Goal: Book appointment/travel/reservation

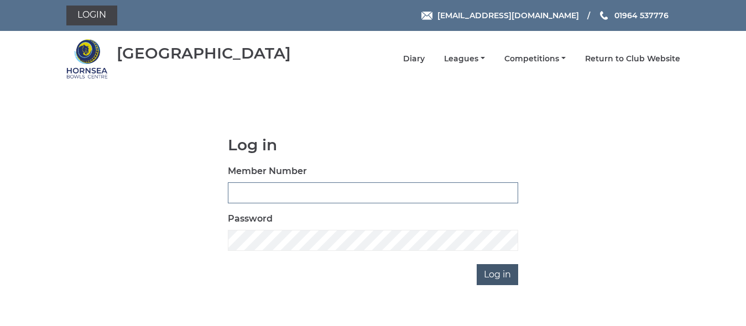
type input "0236"
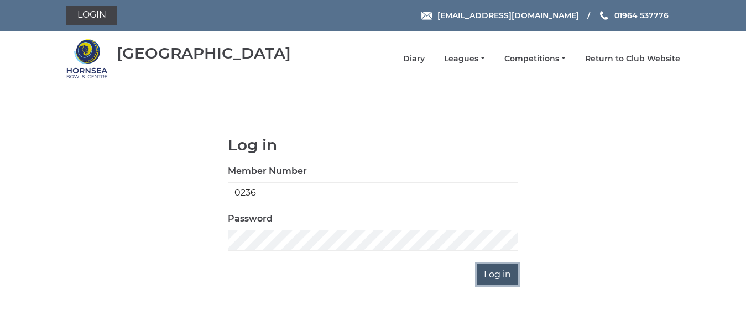
click at [500, 273] on input "Log in" at bounding box center [497, 274] width 41 height 21
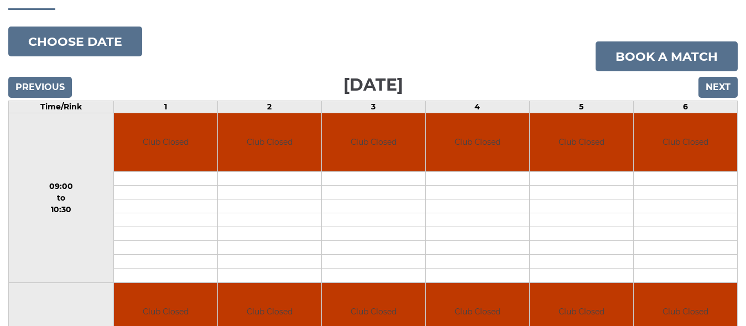
scroll to position [118, 0]
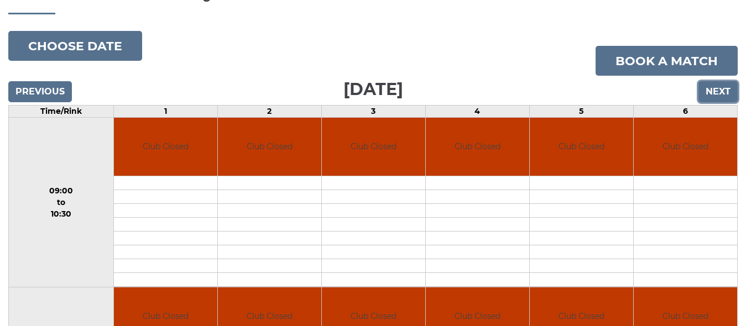
click at [711, 83] on input "Next" at bounding box center [717, 91] width 39 height 21
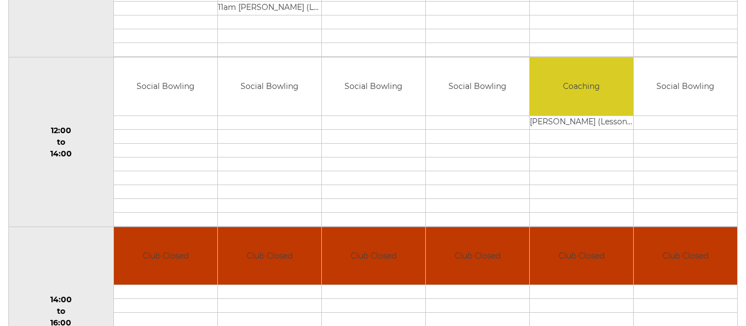
scroll to position [498, 0]
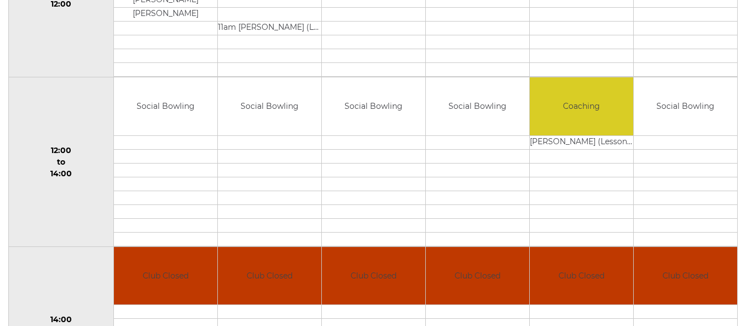
click at [442, 137] on td at bounding box center [477, 142] width 103 height 14
click at [338, 138] on td at bounding box center [373, 142] width 103 height 14
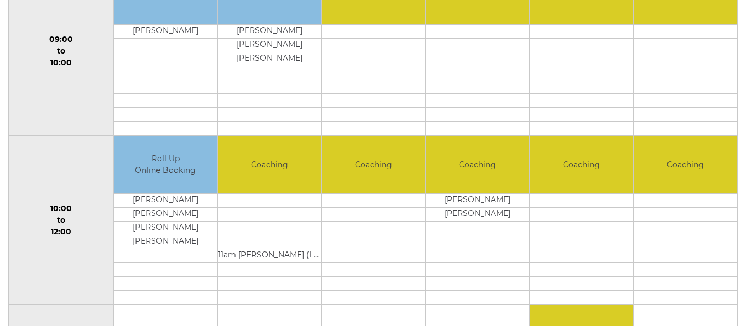
scroll to position [175, 0]
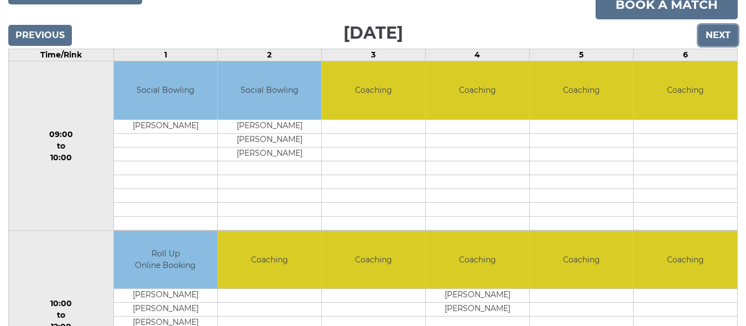
click at [717, 25] on input "Next" at bounding box center [717, 35] width 39 height 21
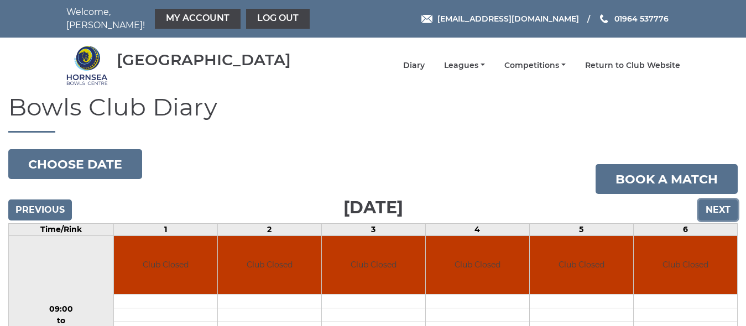
click at [713, 201] on input "Next" at bounding box center [717, 210] width 39 height 21
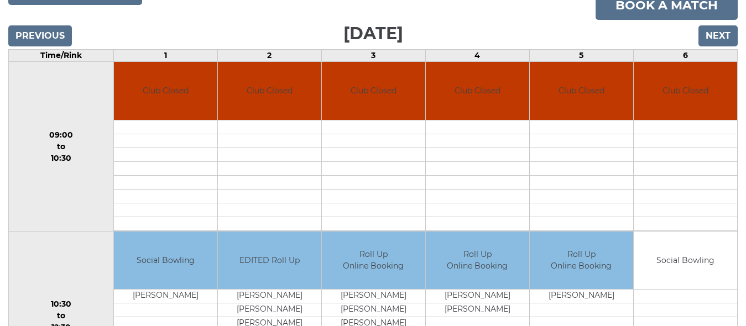
scroll to position [174, 0]
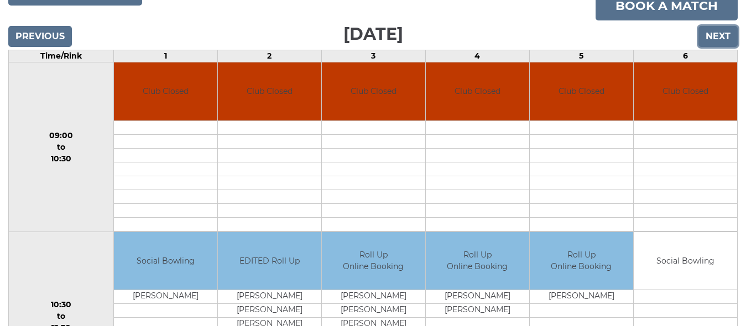
click at [724, 30] on input "Next" at bounding box center [717, 36] width 39 height 21
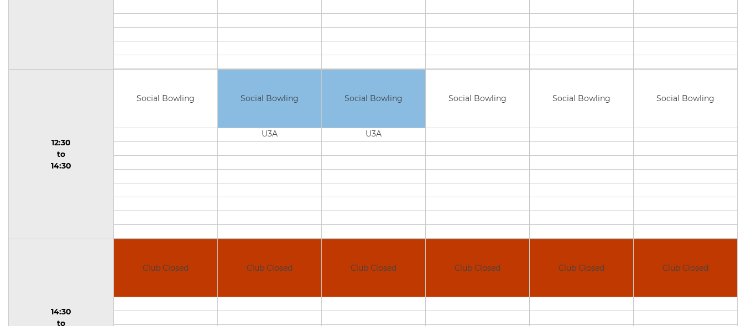
scroll to position [450, 0]
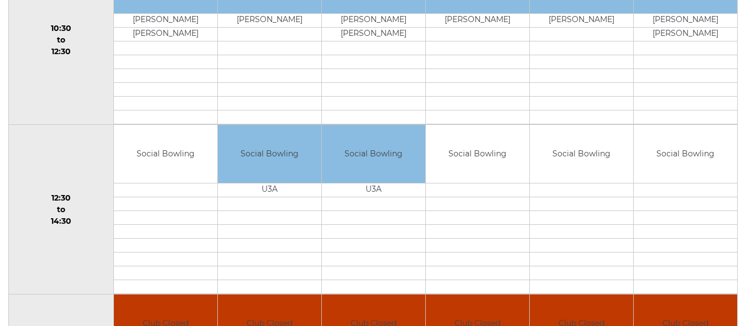
click at [543, 168] on td "Social Bowling" at bounding box center [581, 154] width 103 height 58
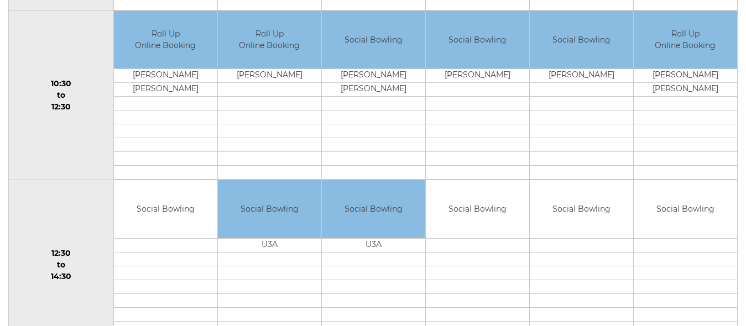
scroll to position [339, 0]
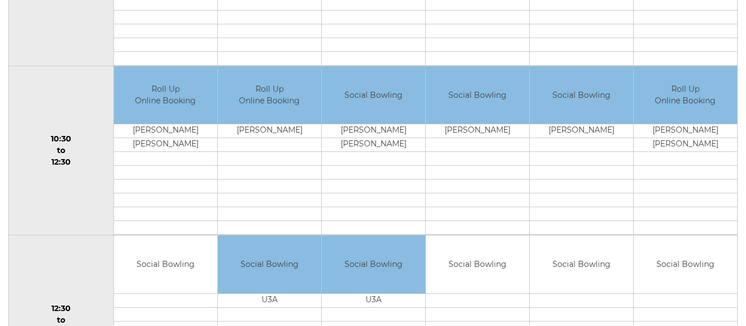
click at [547, 274] on td "Social Bowling" at bounding box center [581, 265] width 103 height 58
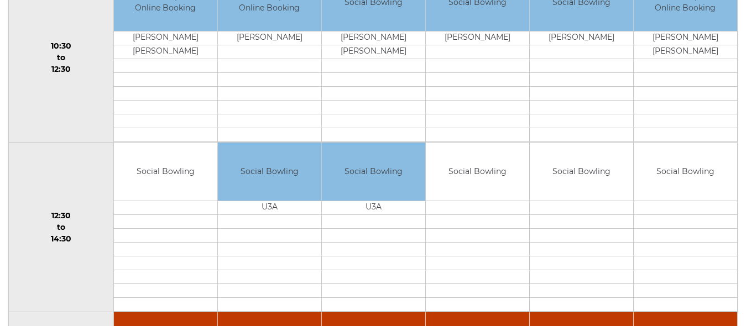
scroll to position [450, 0]
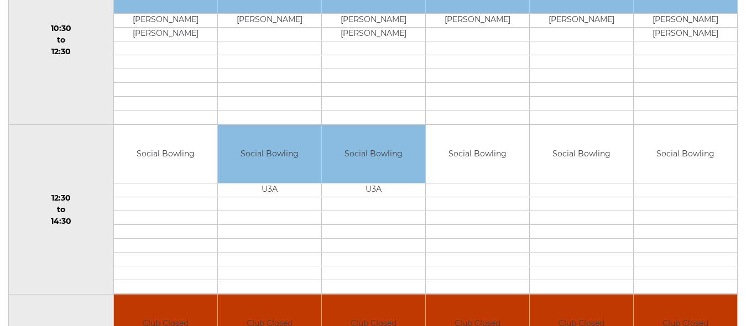
click at [562, 167] on td "Social Bowling" at bounding box center [581, 154] width 103 height 58
click at [562, 169] on td "Social Bowling" at bounding box center [581, 154] width 103 height 58
click at [599, 146] on td "Social Bowling" at bounding box center [581, 154] width 103 height 58
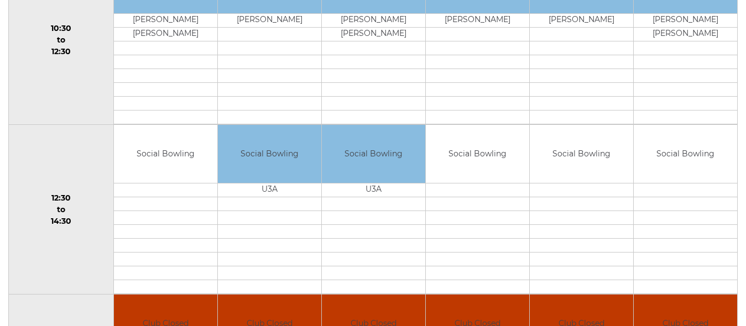
click at [572, 152] on td "Social Bowling" at bounding box center [581, 154] width 103 height 58
drag, startPoint x: 554, startPoint y: 163, endPoint x: 563, endPoint y: 168, distance: 10.4
click at [563, 168] on td "Social Bowling" at bounding box center [581, 154] width 103 height 58
drag, startPoint x: 579, startPoint y: 172, endPoint x: 599, endPoint y: 171, distance: 19.4
click at [599, 171] on td "Social Bowling" at bounding box center [581, 154] width 103 height 58
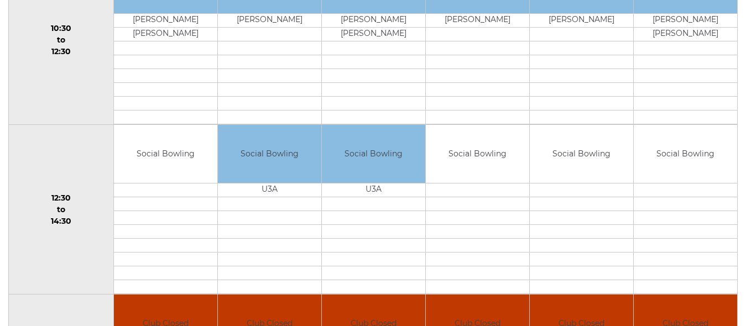
drag, startPoint x: 622, startPoint y: 167, endPoint x: 675, endPoint y: 176, distance: 53.9
click at [675, 176] on tr "12:30 to 14:30 Social Bowling" at bounding box center [373, 210] width 729 height 170
drag, startPoint x: 595, startPoint y: 163, endPoint x: 558, endPoint y: 183, distance: 42.5
click at [558, 183] on tbody "Social Bowling" at bounding box center [581, 209] width 103 height 169
click at [535, 172] on td "Social Bowling" at bounding box center [581, 154] width 103 height 58
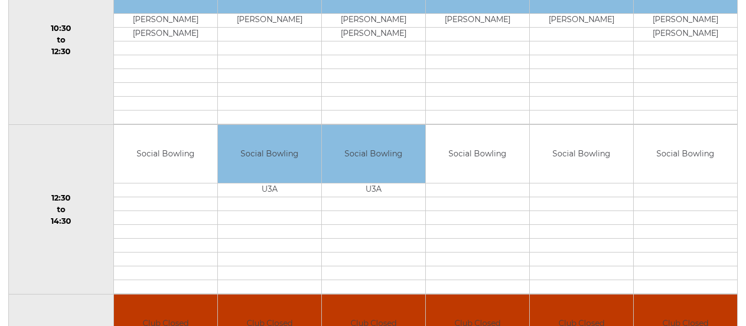
click at [535, 172] on td "Social Bowling" at bounding box center [581, 154] width 103 height 58
click at [540, 170] on td "Social Bowling" at bounding box center [581, 154] width 103 height 58
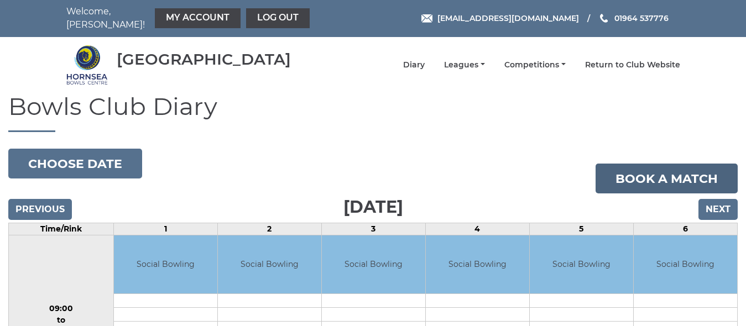
scroll to position [0, 0]
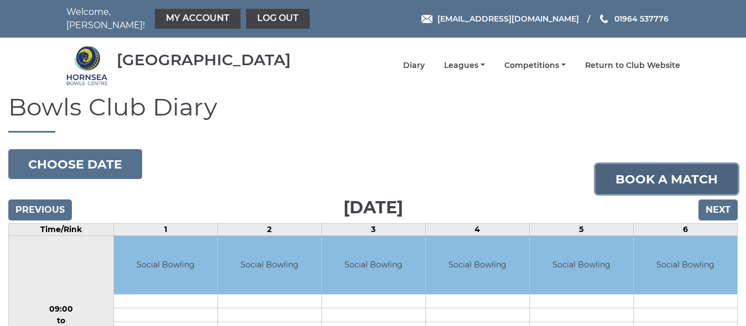
click at [660, 174] on link "Book a match" at bounding box center [666, 179] width 142 height 30
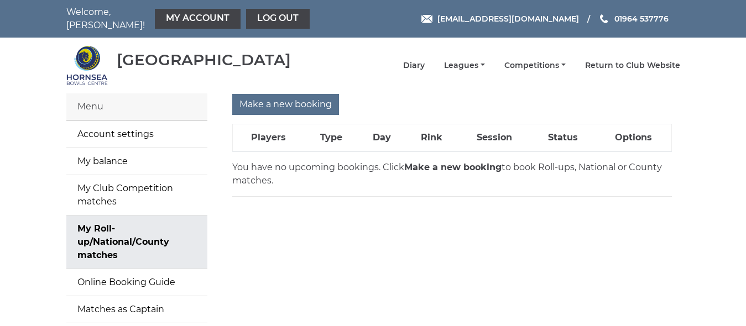
click at [419, 163] on strong "Make a new booking" at bounding box center [452, 167] width 97 height 11
click at [284, 98] on input "Make a new booking" at bounding box center [285, 104] width 107 height 21
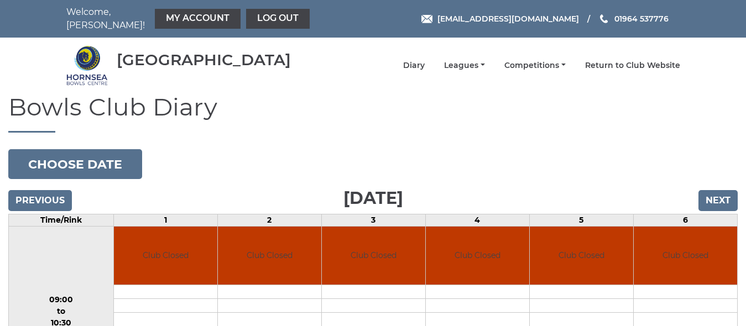
scroll to position [52, 0]
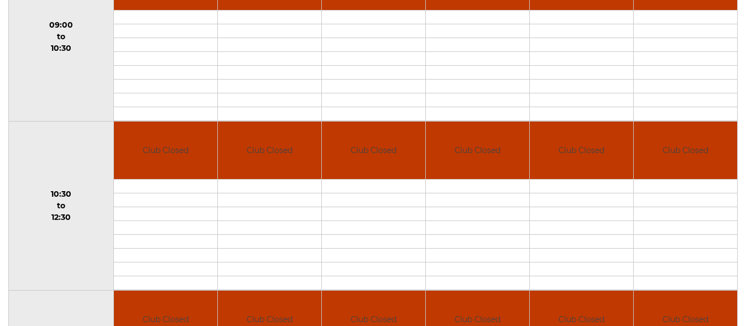
drag, startPoint x: 627, startPoint y: 132, endPoint x: 632, endPoint y: 127, distance: 7.0
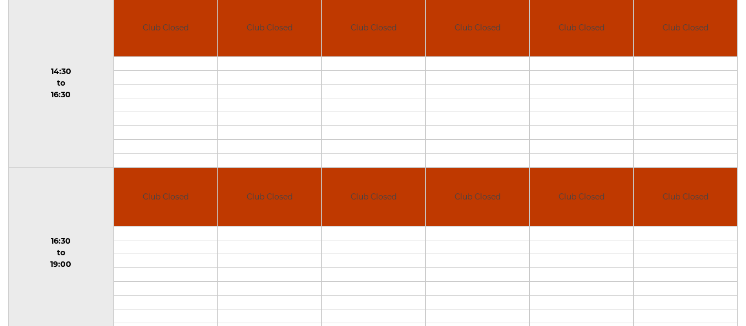
scroll to position [938, 0]
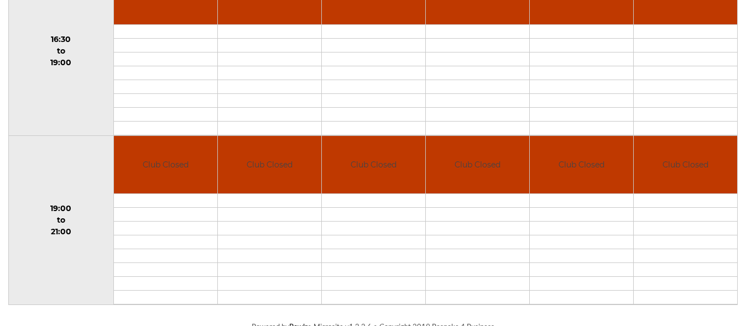
drag, startPoint x: 738, startPoint y: 257, endPoint x: 734, endPoint y: 241, distance: 16.6
drag, startPoint x: 730, startPoint y: 188, endPoint x: 755, endPoint y: 218, distance: 38.5
click at [731, 85] on td at bounding box center [685, 87] width 103 height 14
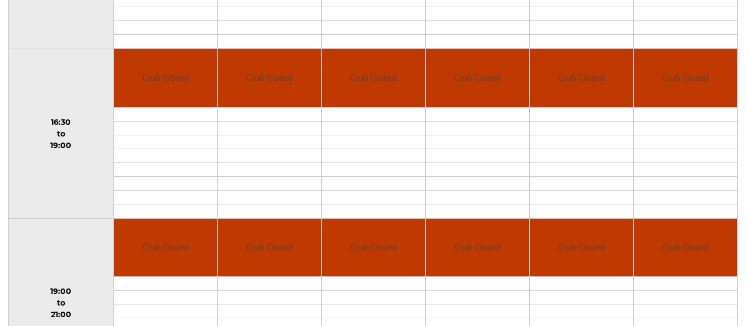
drag, startPoint x: 702, startPoint y: 98, endPoint x: 718, endPoint y: 88, distance: 18.9
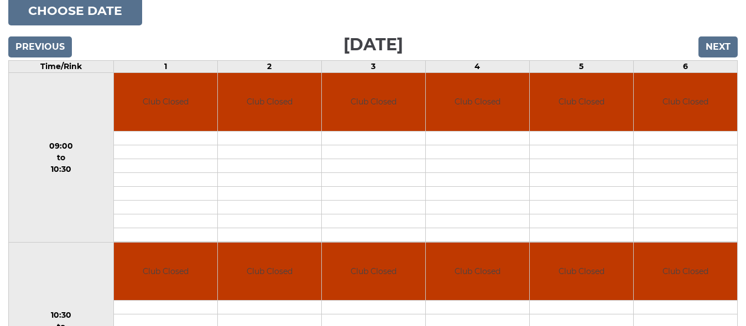
scroll to position [129, 0]
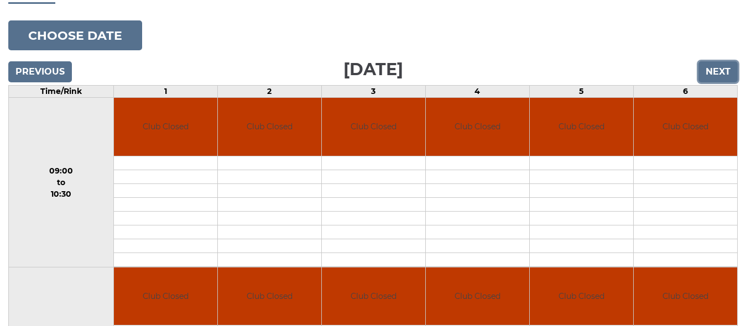
click at [716, 62] on input "Next" at bounding box center [717, 71] width 39 height 21
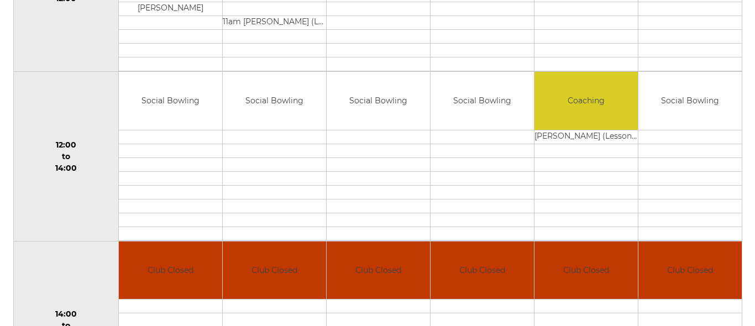
scroll to position [498, 0]
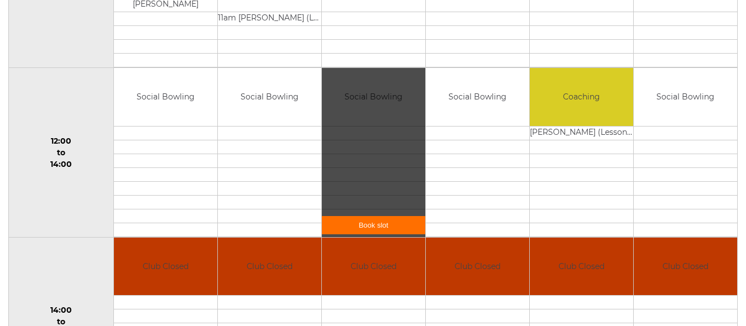
click at [344, 111] on div "Book slot" at bounding box center [373, 152] width 103 height 169
click at [368, 219] on link "Book slot" at bounding box center [373, 225] width 103 height 18
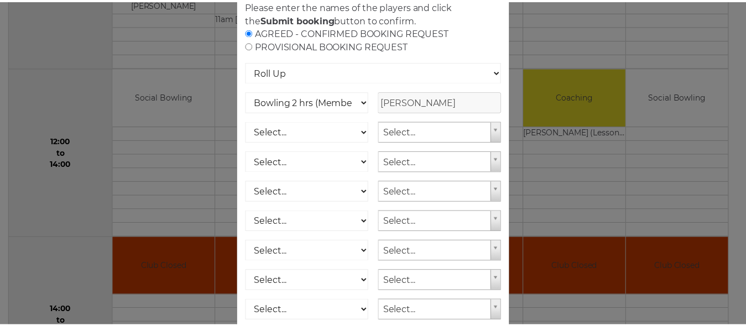
scroll to position [0, 0]
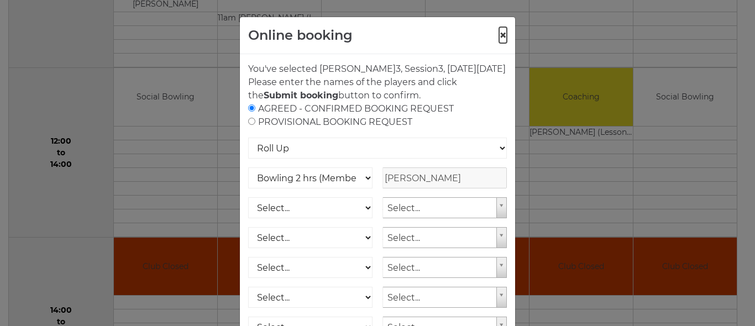
click at [499, 36] on button "×" at bounding box center [503, 35] width 8 height 13
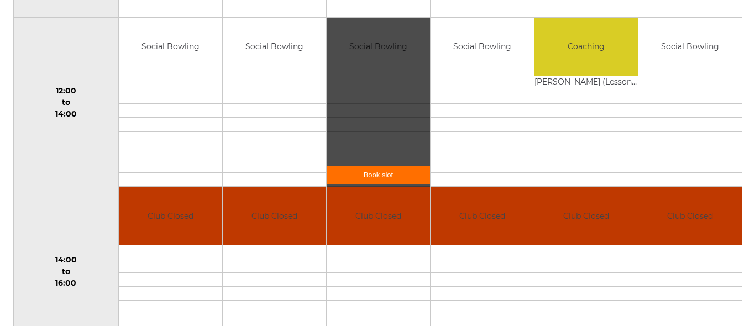
scroll to position [553, 0]
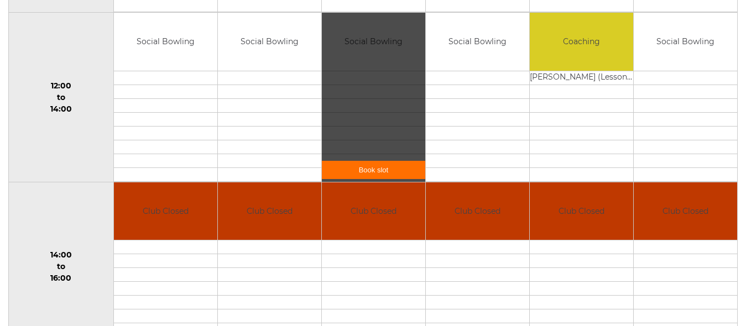
click at [372, 161] on link "Book slot" at bounding box center [373, 170] width 103 height 18
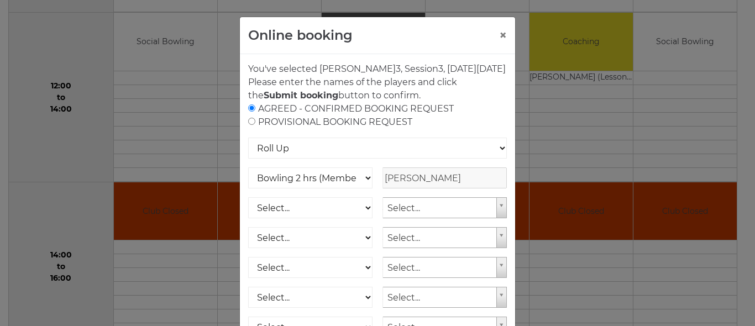
click at [397, 189] on input "Norman Smith" at bounding box center [445, 178] width 124 height 21
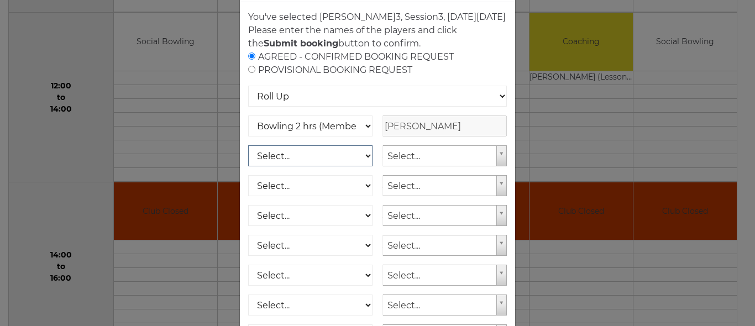
scroll to position [55, 0]
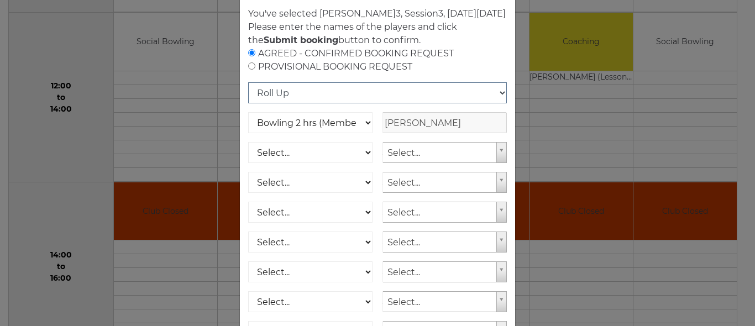
click at [496, 103] on select "Roll Up National Competition - Singles National Competition - Pairs National Co…" at bounding box center [377, 92] width 259 height 21
click at [311, 133] on select "Club Competition (Member) National (Member) Bowling 1.5 hrs (Member) Junior (Up…" at bounding box center [310, 122] width 124 height 21
select select "1_54"
click at [248, 125] on select "Club Competition (Member) National (Member) Bowling 1.5 hrs (Member) Junior (Up…" at bounding box center [310, 122] width 124 height 21
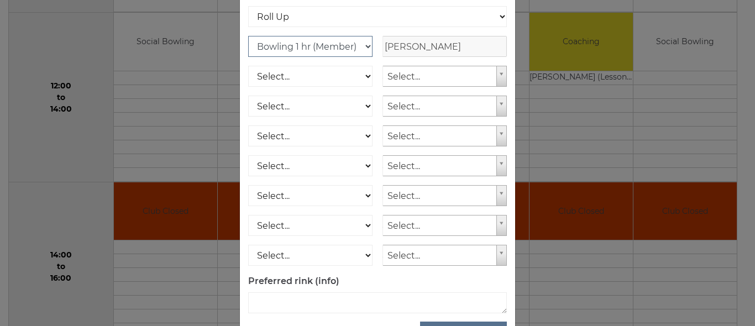
scroll to position [187, 0]
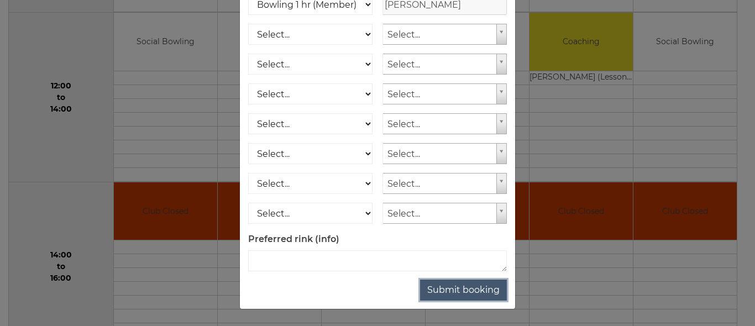
click at [461, 291] on button "Submit booking" at bounding box center [463, 290] width 87 height 21
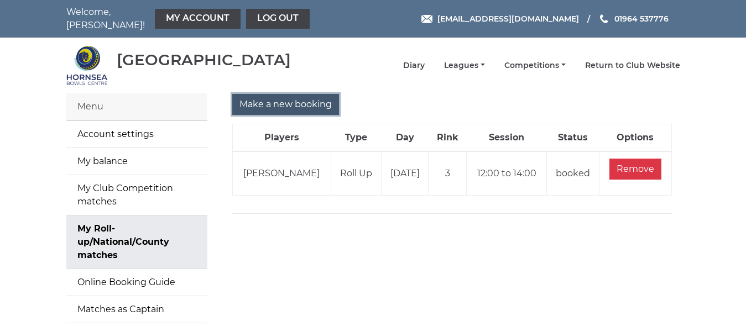
click at [313, 94] on input "Make a new booking" at bounding box center [285, 104] width 107 height 21
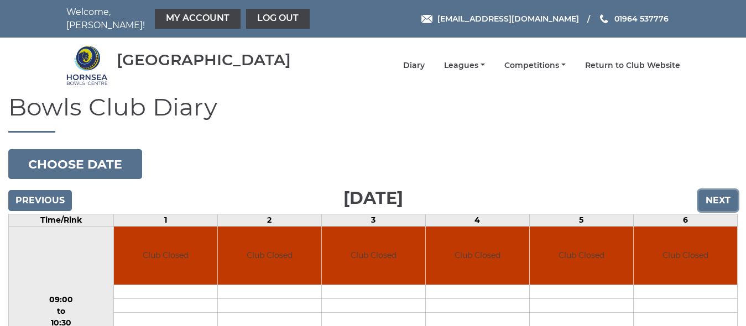
click at [715, 191] on input "Next" at bounding box center [717, 200] width 39 height 21
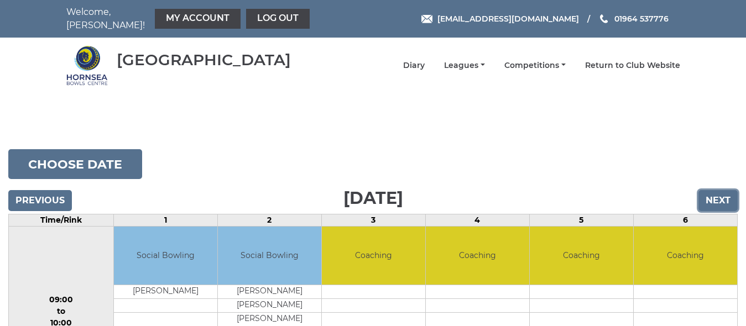
click at [715, 191] on input "Next" at bounding box center [717, 200] width 39 height 21
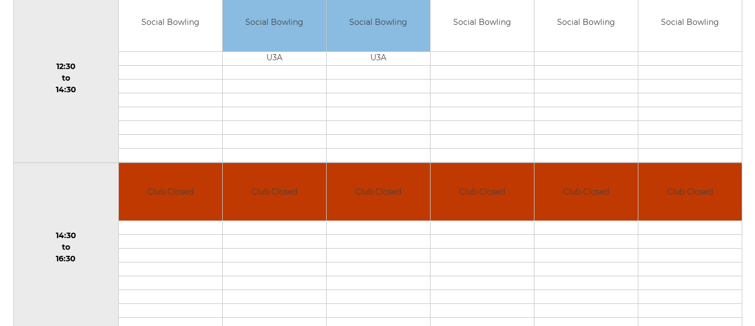
scroll to position [498, 0]
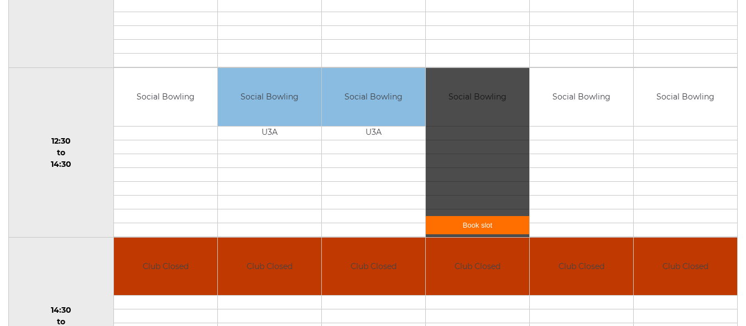
click at [468, 121] on div "Book slot" at bounding box center [477, 152] width 103 height 169
click at [475, 218] on link "Book slot" at bounding box center [477, 225] width 103 height 18
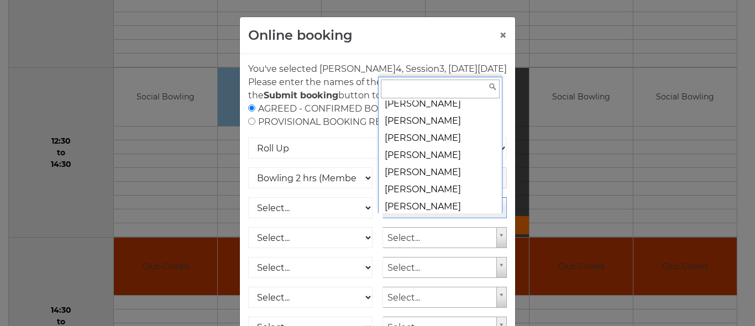
scroll to position [1123, 0]
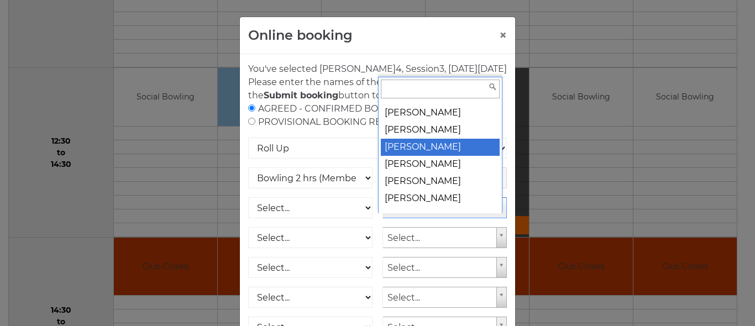
select select "98"
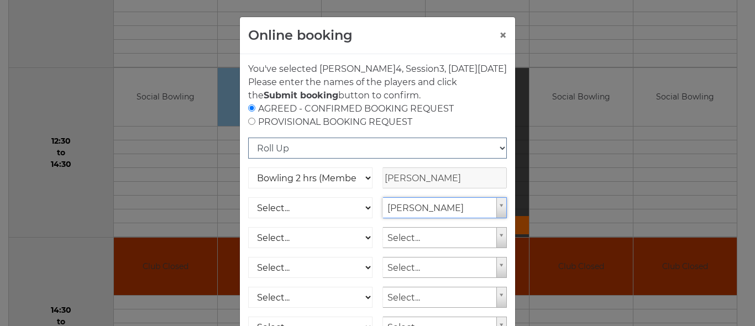
click at [496, 159] on select "Roll Up National Competition - Singles National Competition - Pairs National Co…" at bounding box center [377, 148] width 259 height 21
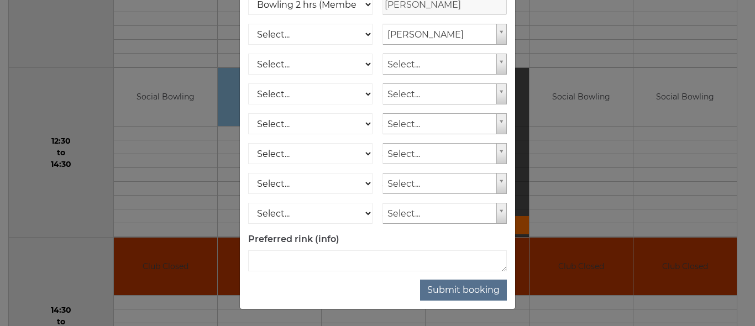
scroll to position [187, 0]
click at [312, 238] on label "Preferred rink (info)" at bounding box center [293, 239] width 91 height 13
click at [288, 238] on label "Preferred rink (info)" at bounding box center [293, 239] width 91 height 13
click at [290, 238] on label "Preferred rink (info)" at bounding box center [293, 239] width 91 height 13
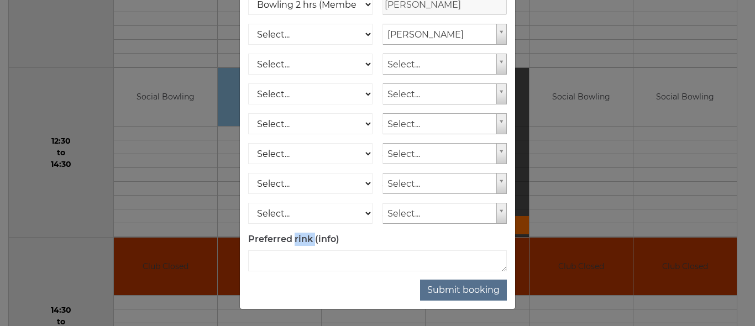
click at [295, 238] on label "Preferred rink (info)" at bounding box center [293, 239] width 91 height 13
click at [324, 244] on label "Preferred rink (info)" at bounding box center [293, 239] width 91 height 13
click at [296, 245] on label "Preferred rink (info)" at bounding box center [293, 239] width 91 height 13
click at [253, 238] on label "Preferred rink (info)" at bounding box center [293, 239] width 91 height 13
drag, startPoint x: 252, startPoint y: 237, endPoint x: 290, endPoint y: 247, distance: 39.4
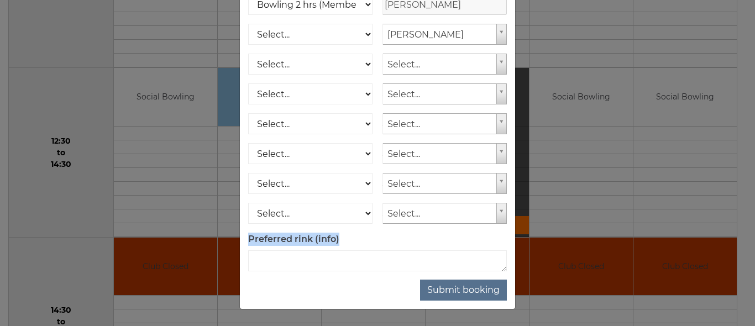
click at [288, 250] on form "AGREED - CONFIRMED BOOKING REQUEST PROVISIONAL BOOKING REQUEST Roll Up National…" at bounding box center [377, 100] width 259 height 343
click at [347, 232] on div "Club Competition (Member) National (Member) Bowling 1.5 hrs (Member) Junior (Up…" at bounding box center [310, 113] width 124 height 239
click at [418, 251] on textarea at bounding box center [377, 260] width 259 height 21
click at [264, 259] on textarea at bounding box center [377, 260] width 259 height 21
drag, startPoint x: 0, startPoint y: 3, endPoint x: 302, endPoint y: 249, distance: 389.5
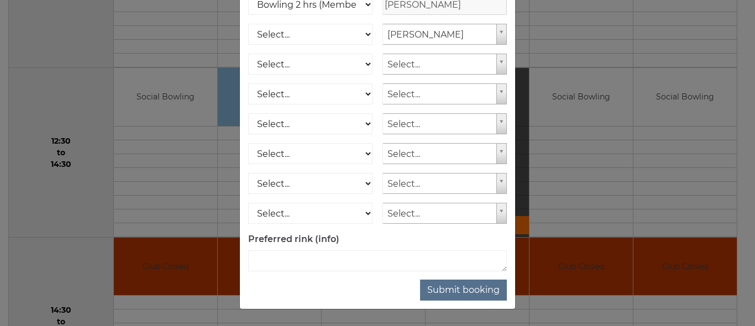
click at [302, 249] on form "AGREED - CONFIRMED BOOKING REQUEST PROVISIONAL BOOKING REQUEST Roll Up National…" at bounding box center [377, 100] width 259 height 343
click at [320, 241] on label "Preferred rink (info)" at bounding box center [293, 239] width 91 height 13
click at [280, 238] on label "Preferred rink (info)" at bounding box center [293, 239] width 91 height 13
click at [347, 237] on form "AGREED - CONFIRMED BOOKING REQUEST PROVISIONAL BOOKING REQUEST Roll Up National…" at bounding box center [377, 100] width 259 height 343
click at [474, 289] on button "Submit booking" at bounding box center [463, 290] width 87 height 21
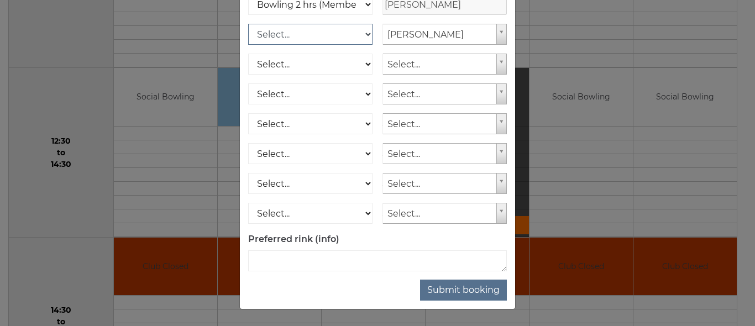
click at [360, 34] on select "Select... Club Competition (Member) Club Competition (Visitor) National (Member…" at bounding box center [310, 34] width 124 height 21
click at [364, 35] on select "Select... Club Competition (Member) Club Competition (Visitor) National (Member…" at bounding box center [310, 34] width 124 height 21
click at [349, 33] on select "Select... Club Competition (Member) Club Competition (Visitor) National (Member…" at bounding box center [310, 34] width 124 height 21
select select "1_48"
click at [248, 24] on select "Select... Club Competition (Member) Club Competition (Visitor) National (Member…" at bounding box center [310, 34] width 124 height 21
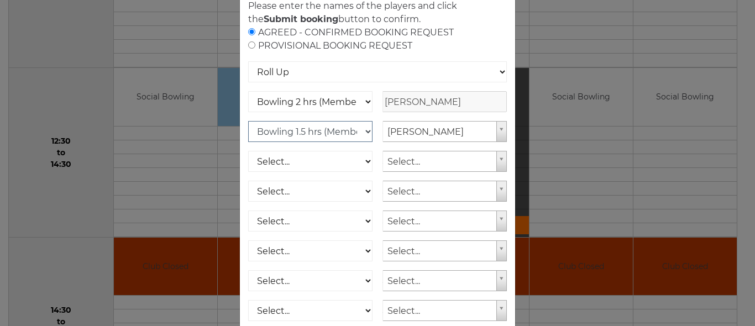
scroll to position [132, 0]
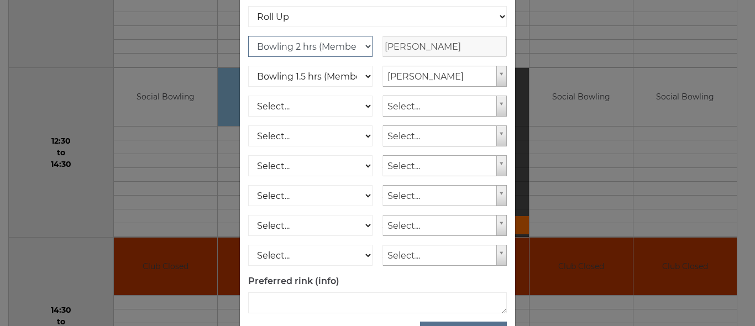
click at [363, 57] on select "Club Competition (Member) National (Member) Bowling 1.5 hrs (Member) Junior (Up…" at bounding box center [310, 46] width 124 height 21
select select "1_48"
click at [248, 49] on select "Club Competition (Member) National (Member) Bowling 1.5 hrs (Member) Junior (Up…" at bounding box center [310, 46] width 124 height 21
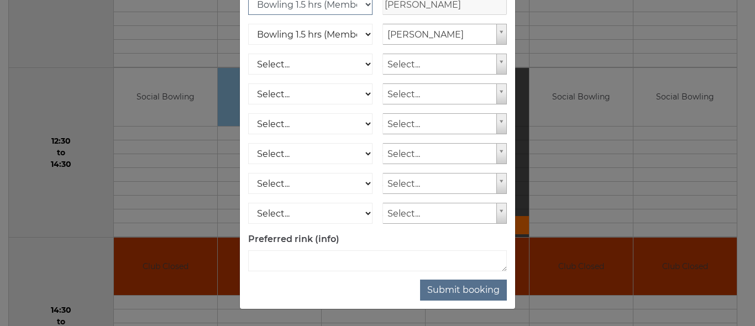
scroll to position [187, 0]
click at [464, 287] on button "Submit booking" at bounding box center [463, 290] width 87 height 21
